Goal: Task Accomplishment & Management: Manage account settings

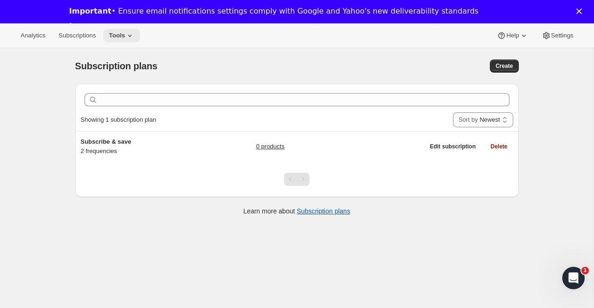
click at [125, 37] on span "Tools" at bounding box center [117, 35] width 16 height 7
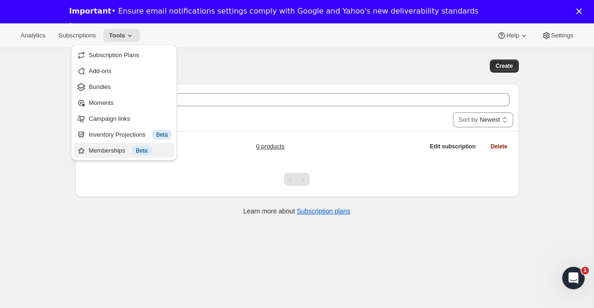
click at [113, 144] on button "Memberships Info Beta" at bounding box center [124, 150] width 100 height 15
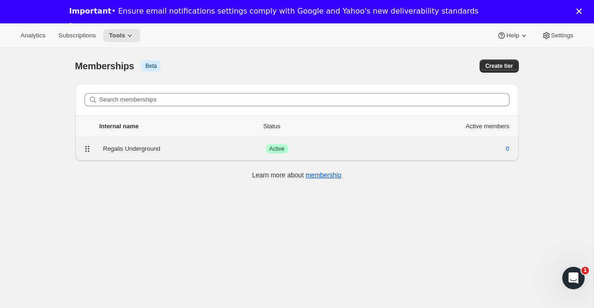
click at [154, 147] on div "Regalis Underground" at bounding box center [184, 148] width 163 height 9
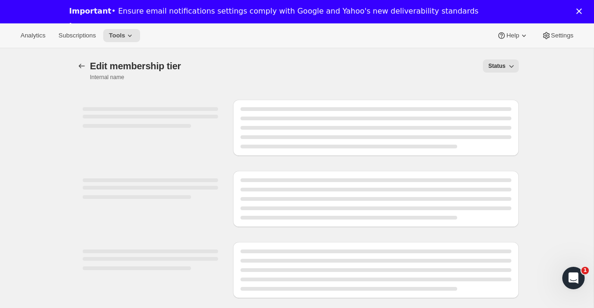
select select "products"
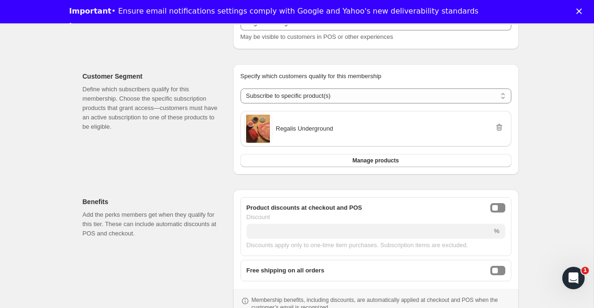
scroll to position [153, 0]
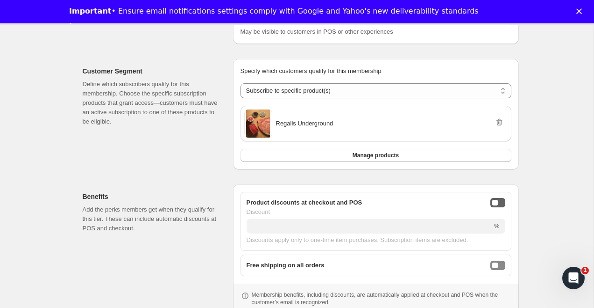
click at [496, 200] on div "onlineDiscountEnabled" at bounding box center [496, 203] width 6 height 6
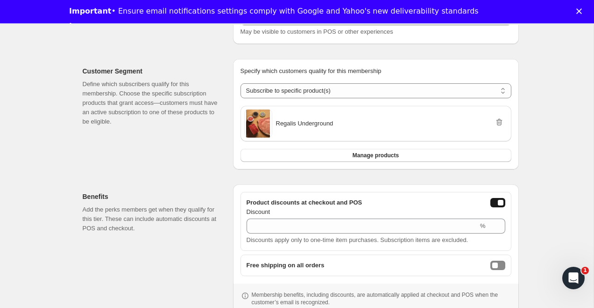
click at [497, 200] on button "onlineDiscountEnabled" at bounding box center [498, 202] width 15 height 9
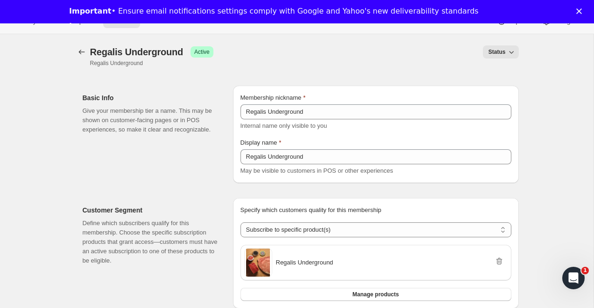
scroll to position [0, 0]
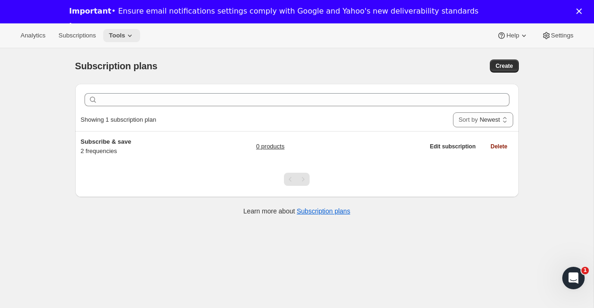
click at [125, 32] on span "Tools" at bounding box center [117, 35] width 16 height 7
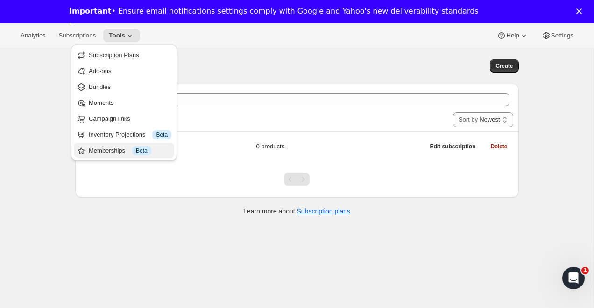
click at [114, 147] on div "Memberships Info Beta" at bounding box center [130, 150] width 83 height 9
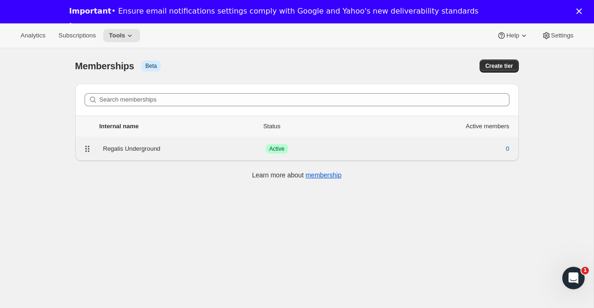
click at [124, 148] on div "Regalis Underground" at bounding box center [184, 148] width 163 height 9
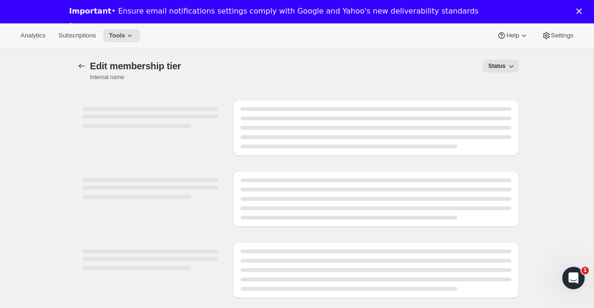
select select "products"
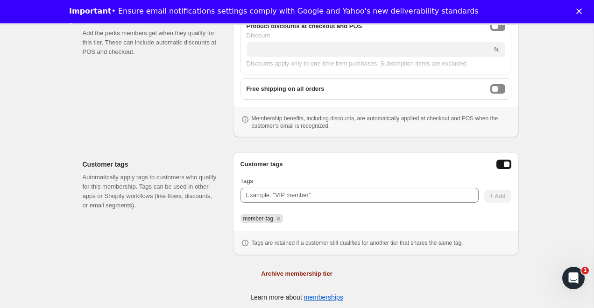
scroll to position [332, 0]
